Goal: Information Seeking & Learning: Check status

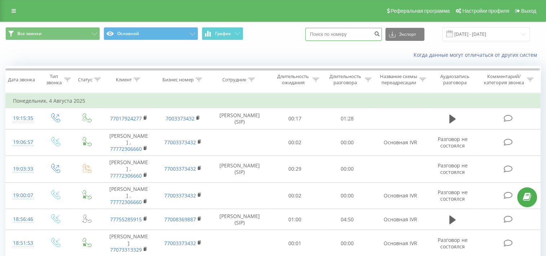
click at [336, 34] on input at bounding box center [344, 34] width 77 height 13
paste input "[PHONE_NUMBER]"
type input "[PHONE_NUMBER]"
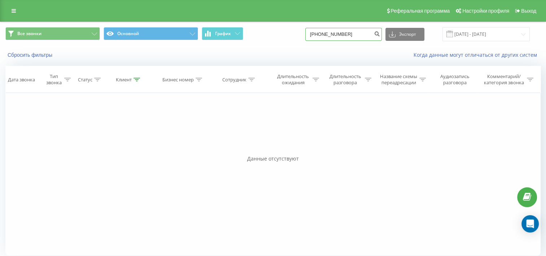
click at [326, 37] on input "[PHONE_NUMBER]" at bounding box center [344, 34] width 77 height 13
type input "7076009454"
drag, startPoint x: 347, startPoint y: 32, endPoint x: 297, endPoint y: 35, distance: 49.9
click at [297, 35] on div "Все звонки Основной График 7076009454 Экспорт .csv .xls .xlsx [DATE] - [DATE]" at bounding box center [273, 34] width 536 height 14
paste input "77011854440"
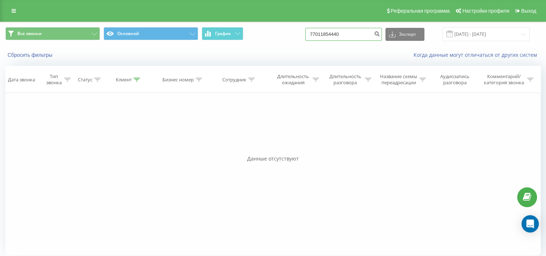
type input "77011854440"
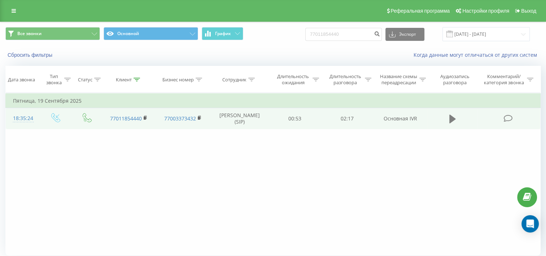
click at [449, 122] on button at bounding box center [452, 118] width 11 height 11
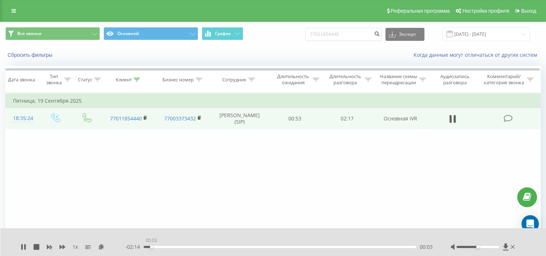
click at [151, 247] on div "00:03" at bounding box center [280, 247] width 273 height 2
click at [261, 246] on div "00:59" at bounding box center [280, 247] width 273 height 2
click at [272, 247] on div "01:05" at bounding box center [280, 247] width 273 height 2
click at [283, 246] on div "01:10" at bounding box center [280, 247] width 273 height 2
click at [296, 246] on div "01:17" at bounding box center [280, 247] width 273 height 2
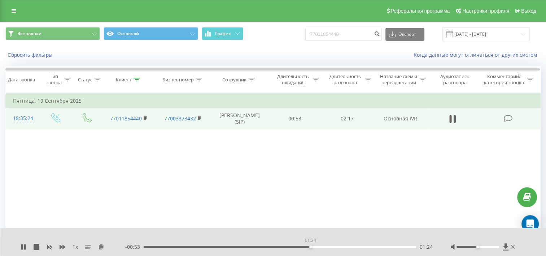
click at [311, 246] on div "01:24" at bounding box center [280, 247] width 273 height 2
click at [326, 247] on div "01:32" at bounding box center [280, 247] width 273 height 2
click at [342, 246] on div "01:40" at bounding box center [280, 247] width 273 height 2
click at [358, 247] on div "01:48" at bounding box center [280, 247] width 273 height 2
